Goal: Transaction & Acquisition: Purchase product/service

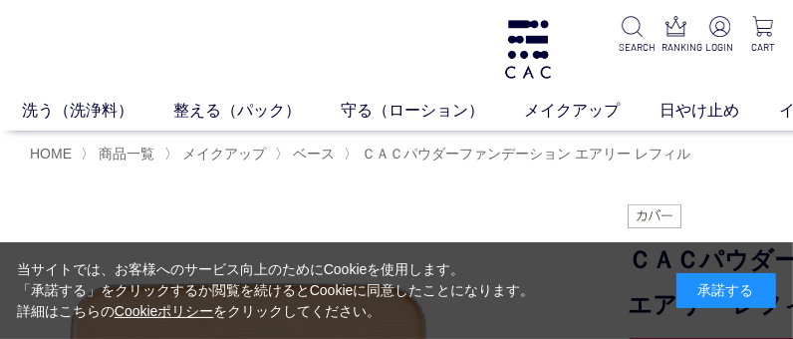
click at [751, 281] on div "承諾する" at bounding box center [726, 290] width 100 height 35
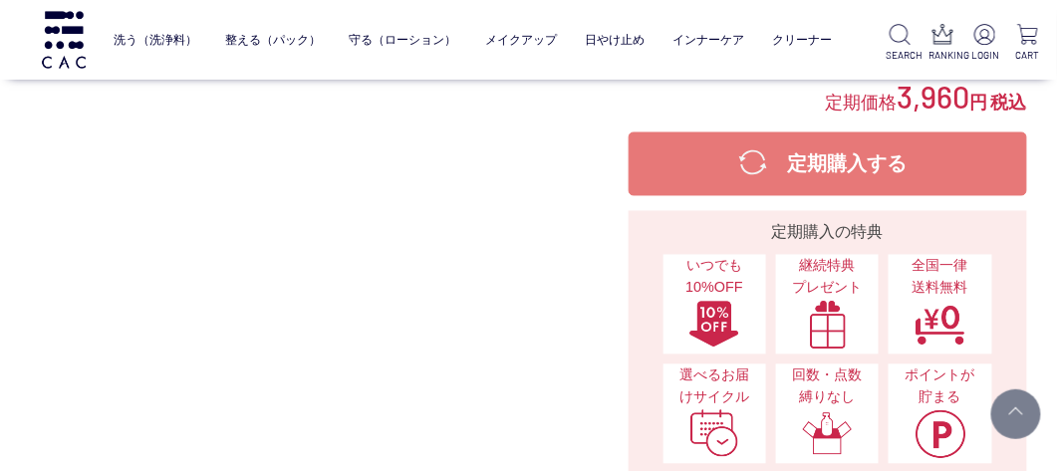
scroll to position [497, 0]
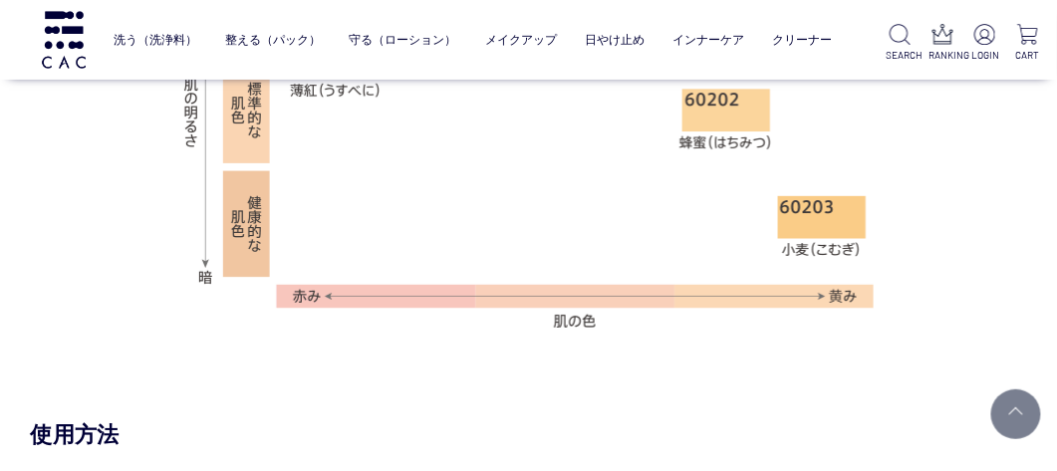
scroll to position [1461, 0]
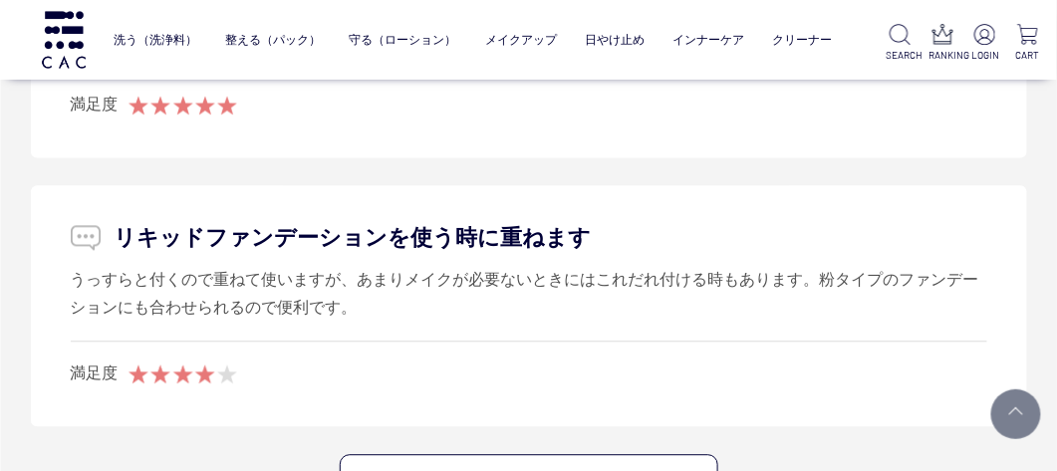
scroll to position [2524, 0]
